Goal: Transaction & Acquisition: Book appointment/travel/reservation

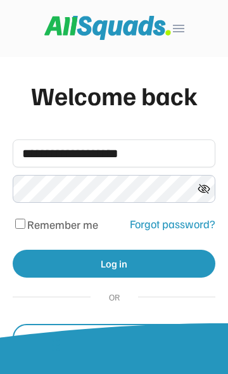
click at [152, 273] on button "Log in" at bounding box center [114, 264] width 203 height 28
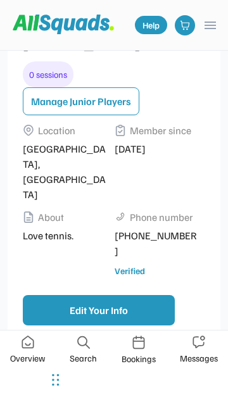
scroll to position [313, 0]
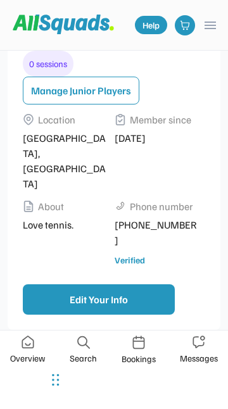
click at [32, 346] on img at bounding box center [28, 342] width 13 height 13
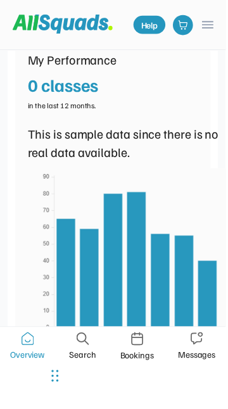
scroll to position [762, 0]
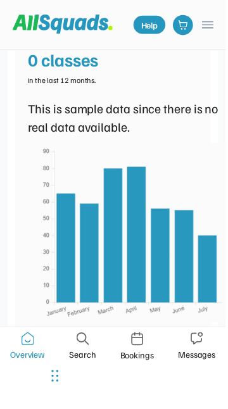
click at [212, 258] on img at bounding box center [129, 235] width 203 height 182
click at [138, 350] on img at bounding box center [138, 343] width 13 height 14
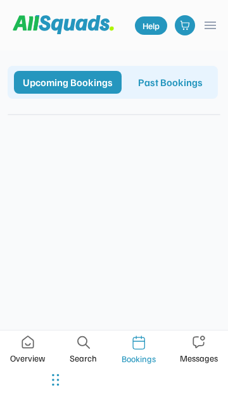
click at [129, 94] on div "Past Bookings" at bounding box center [170, 82] width 82 height 23
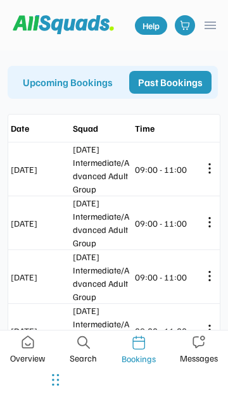
click at [60, 176] on div "Mar 28, 2025" at bounding box center [41, 169] width 60 height 13
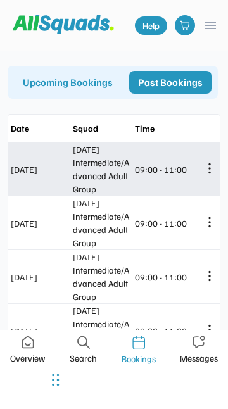
click at [203, 355] on div "Messages" at bounding box center [199, 358] width 38 height 13
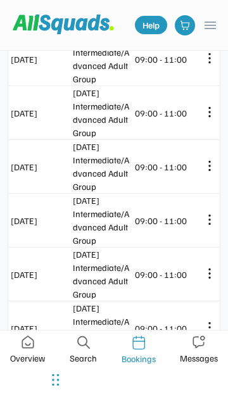
scroll to position [112, 0]
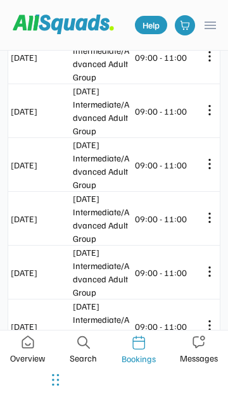
click at [87, 348] on img at bounding box center [83, 342] width 13 height 13
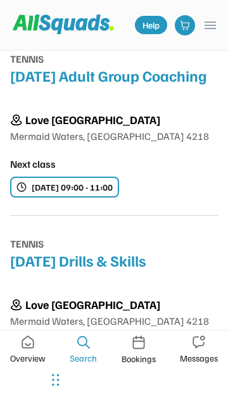
scroll to position [2656, 0]
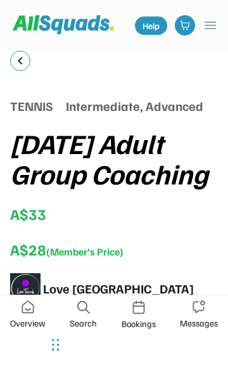
click at [32, 307] on img at bounding box center [28, 306] width 13 height 13
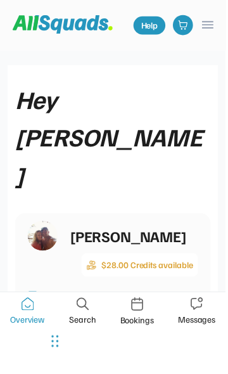
click at [218, 27] on button "menu" at bounding box center [210, 25] width 15 height 15
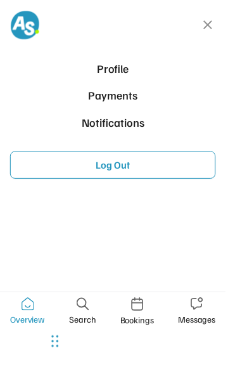
click at [124, 175] on button "Log Out" at bounding box center [114, 167] width 208 height 28
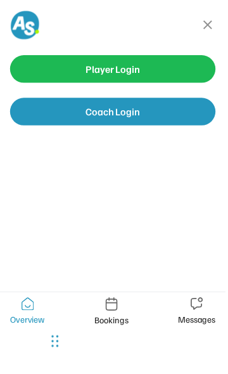
click at [211, 33] on button "close" at bounding box center [210, 25] width 15 height 15
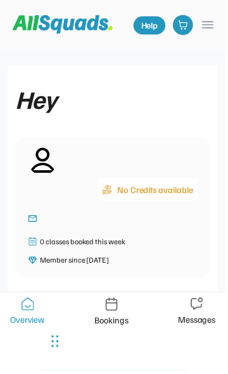
click at [217, 22] on button "menu" at bounding box center [210, 25] width 15 height 15
